Goal: Information Seeking & Learning: Learn about a topic

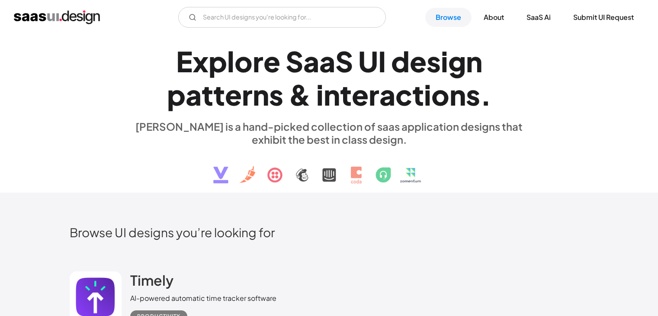
scroll to position [20100, 0]
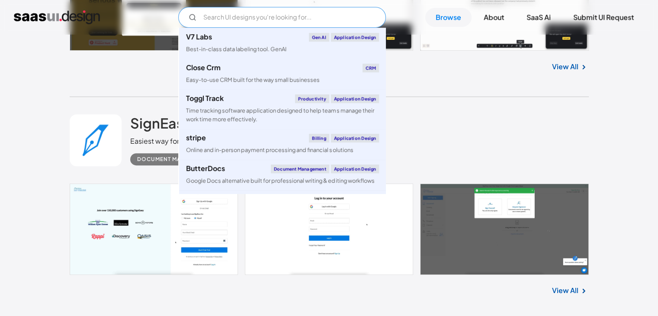
click at [235, 18] on input "Email Form" at bounding box center [282, 17] width 208 height 21
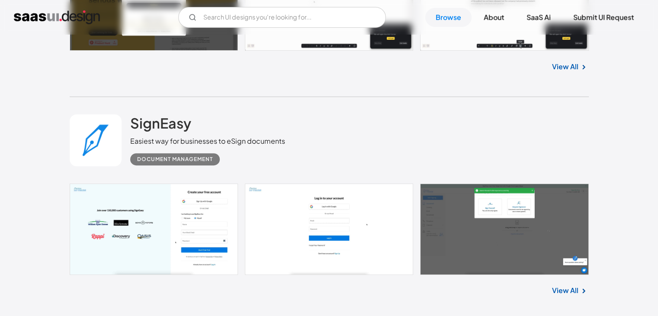
click at [215, 19] on input "Email Form" at bounding box center [282, 17] width 208 height 21
type input "onboarding"
click at [74, 12] on img "home" at bounding box center [57, 17] width 86 height 14
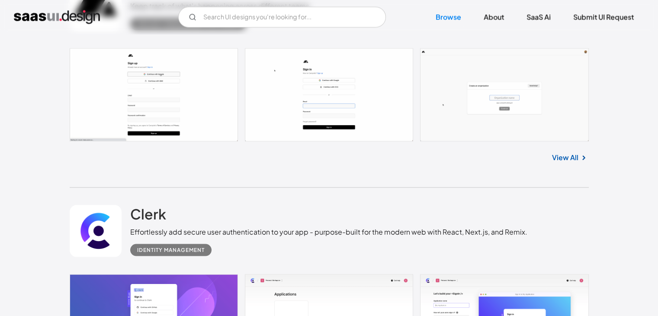
scroll to position [1688, 0]
